Goal: Complete application form

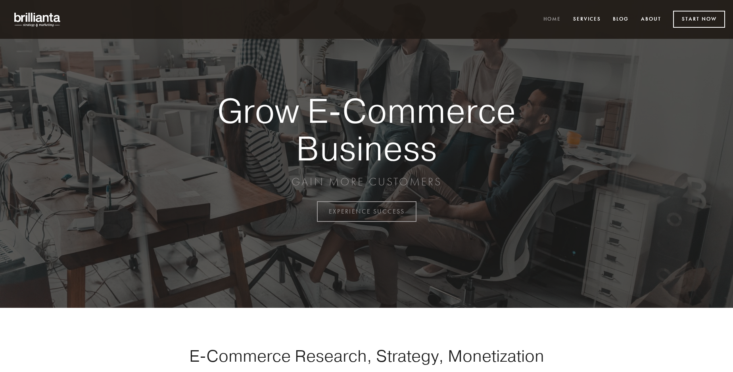
scroll to position [2078, 0]
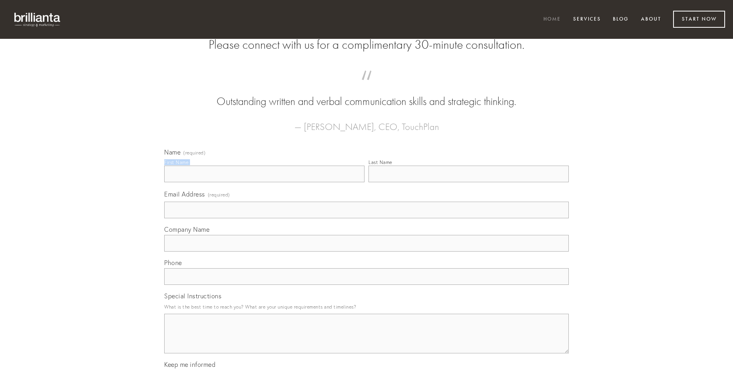
type input "[PERSON_NAME]"
click at [468, 182] on input "Last Name" at bounding box center [468, 174] width 200 height 17
type input "[PERSON_NAME]"
click at [366, 218] on input "Email Address (required)" at bounding box center [366, 210] width 404 height 17
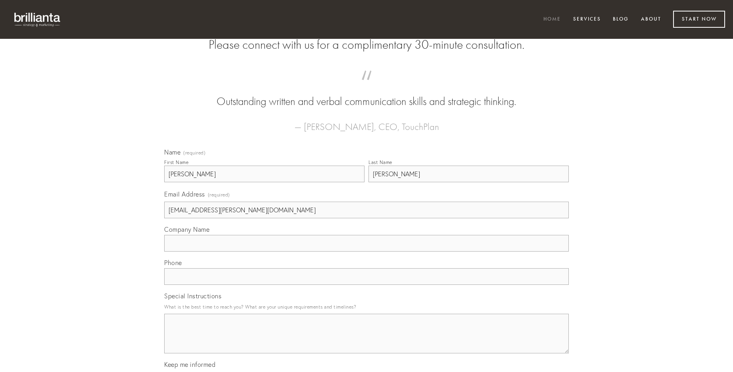
type input "[EMAIL_ADDRESS][PERSON_NAME][DOMAIN_NAME]"
click at [366, 252] on input "Company Name" at bounding box center [366, 243] width 404 height 17
type input "vilis"
click at [366, 285] on input "text" at bounding box center [366, 276] width 404 height 17
click at [366, 341] on textarea "Special Instructions" at bounding box center [366, 334] width 404 height 40
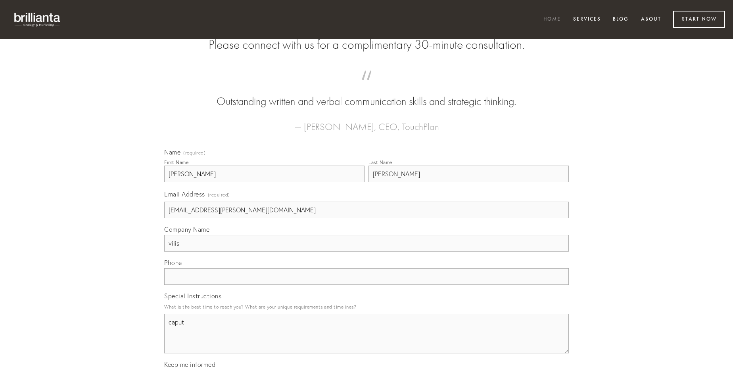
type textarea "caput"
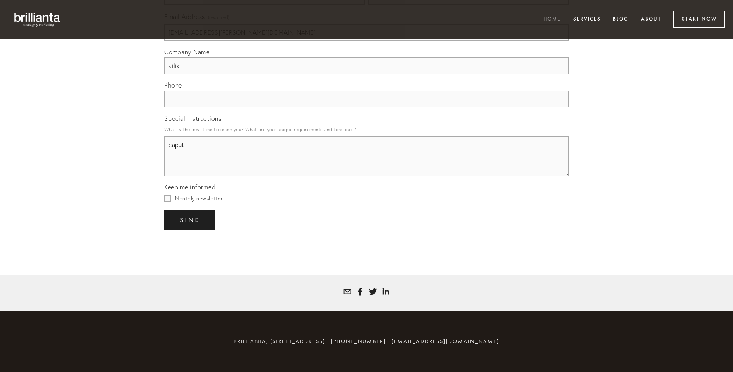
click at [190, 220] on span "send" at bounding box center [189, 220] width 19 height 7
